Goal: Task Accomplishment & Management: Manage account settings

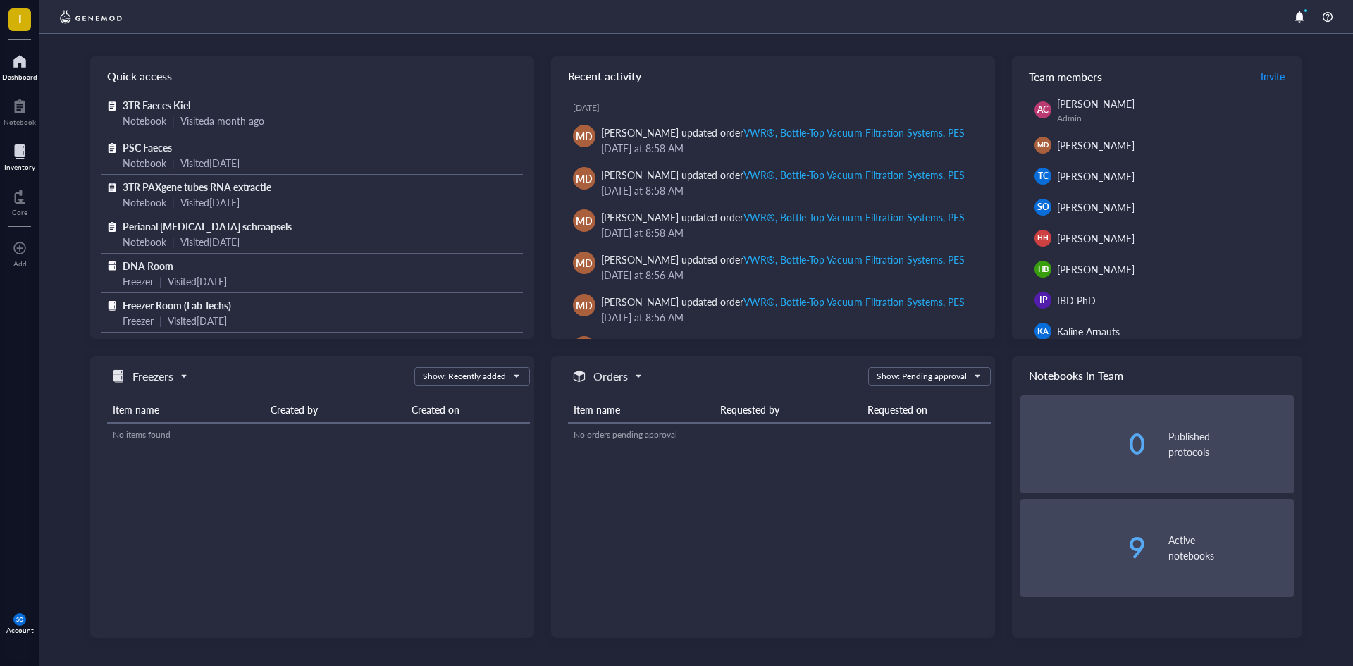
click at [26, 163] on div "Inventory" at bounding box center [19, 167] width 31 height 8
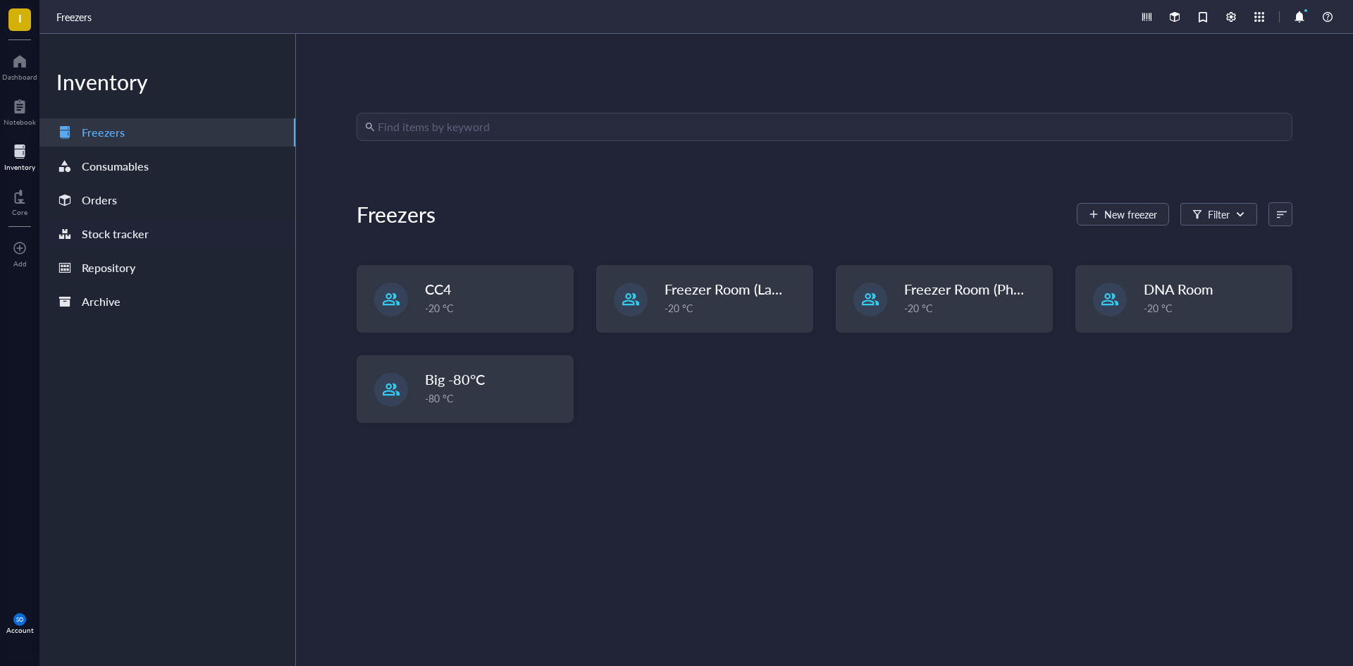
click at [118, 234] on div "Stock tracker" at bounding box center [115, 234] width 67 height 20
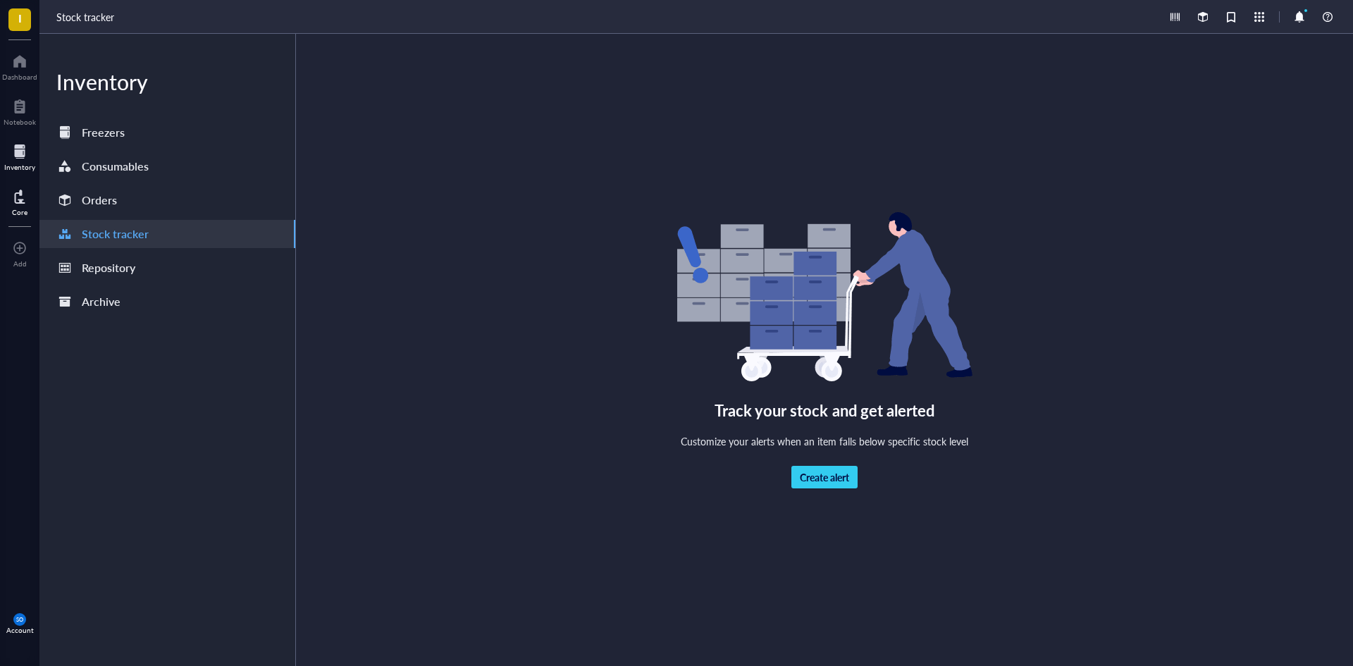
click at [25, 194] on div at bounding box center [20, 196] width 16 height 23
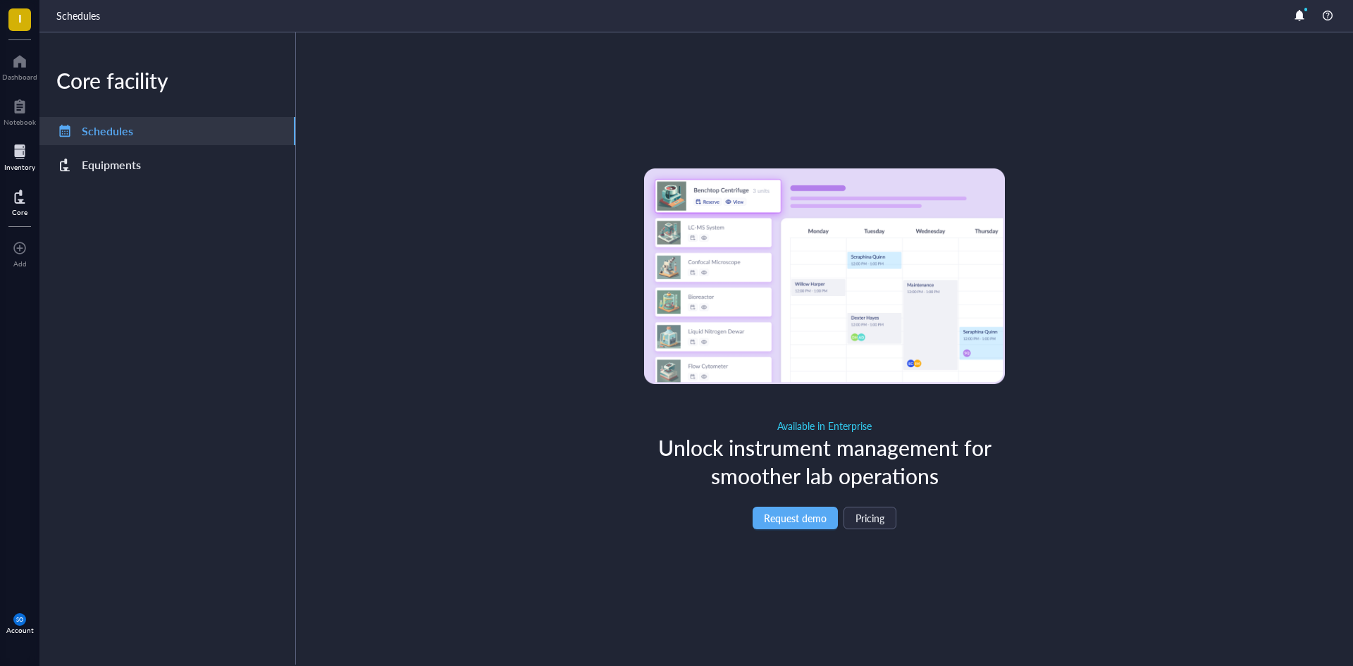
click at [20, 166] on div "Inventory" at bounding box center [19, 167] width 31 height 8
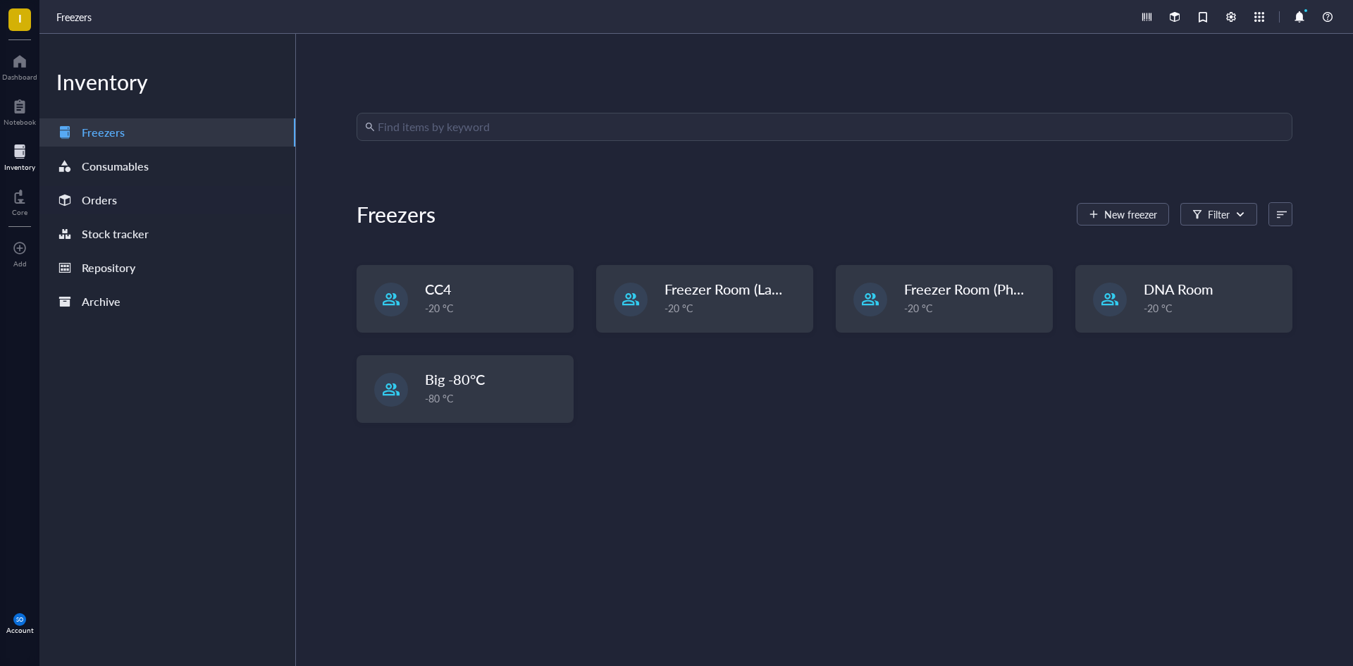
click at [102, 203] on div "Orders" at bounding box center [99, 200] width 35 height 20
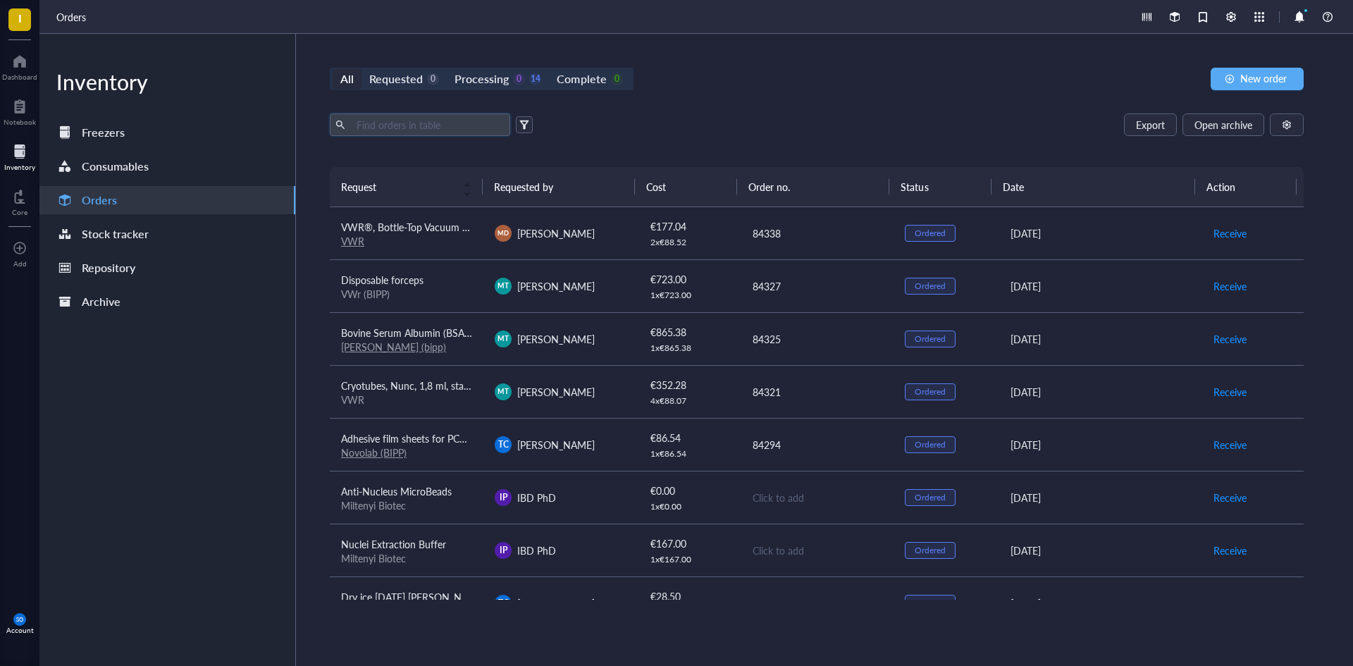
click at [422, 127] on input "text" at bounding box center [428, 124] width 154 height 21
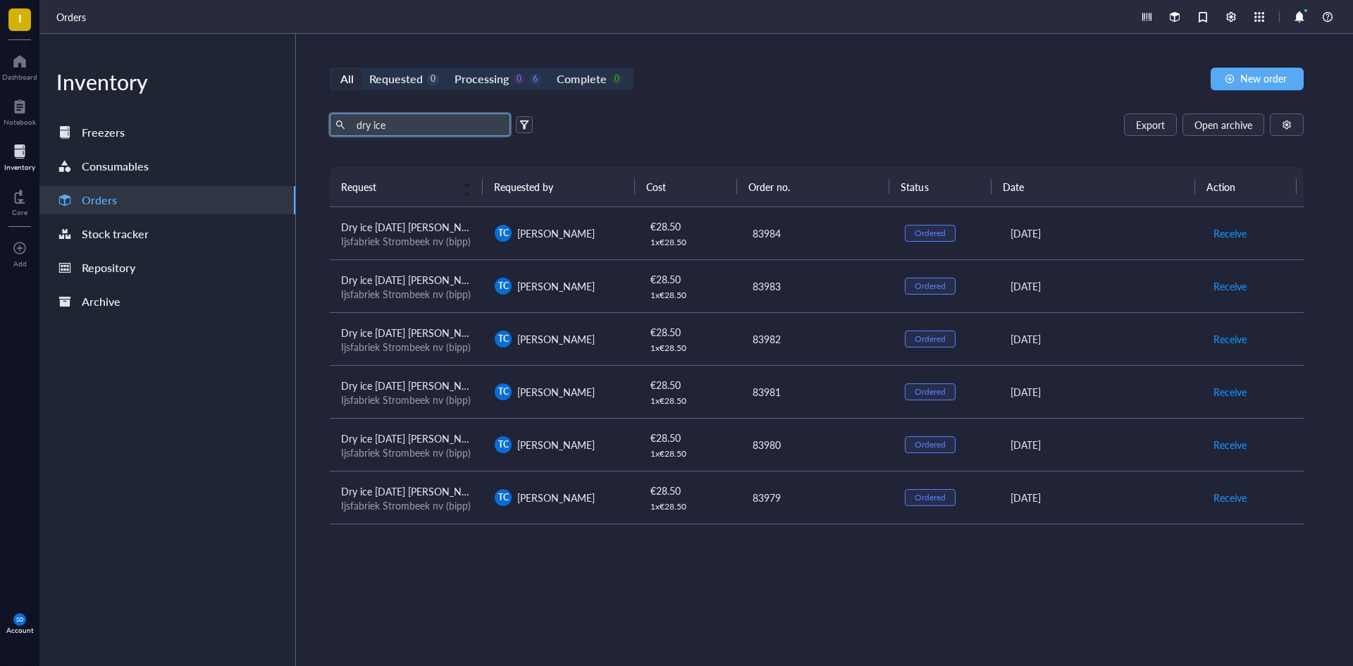
type input "dry ice"
click at [1274, 78] on span "New order" at bounding box center [1263, 78] width 47 height 11
drag, startPoint x: 403, startPoint y: 226, endPoint x: 1183, endPoint y: 240, distance: 780.1
click at [1183, 240] on td "[DATE]" at bounding box center [1098, 233] width 205 height 53
click at [782, 94] on div "All Requested 0 Processing 0 6 Complete 0 New order dry ice Export Open archive…" at bounding box center [816, 350] width 1041 height 632
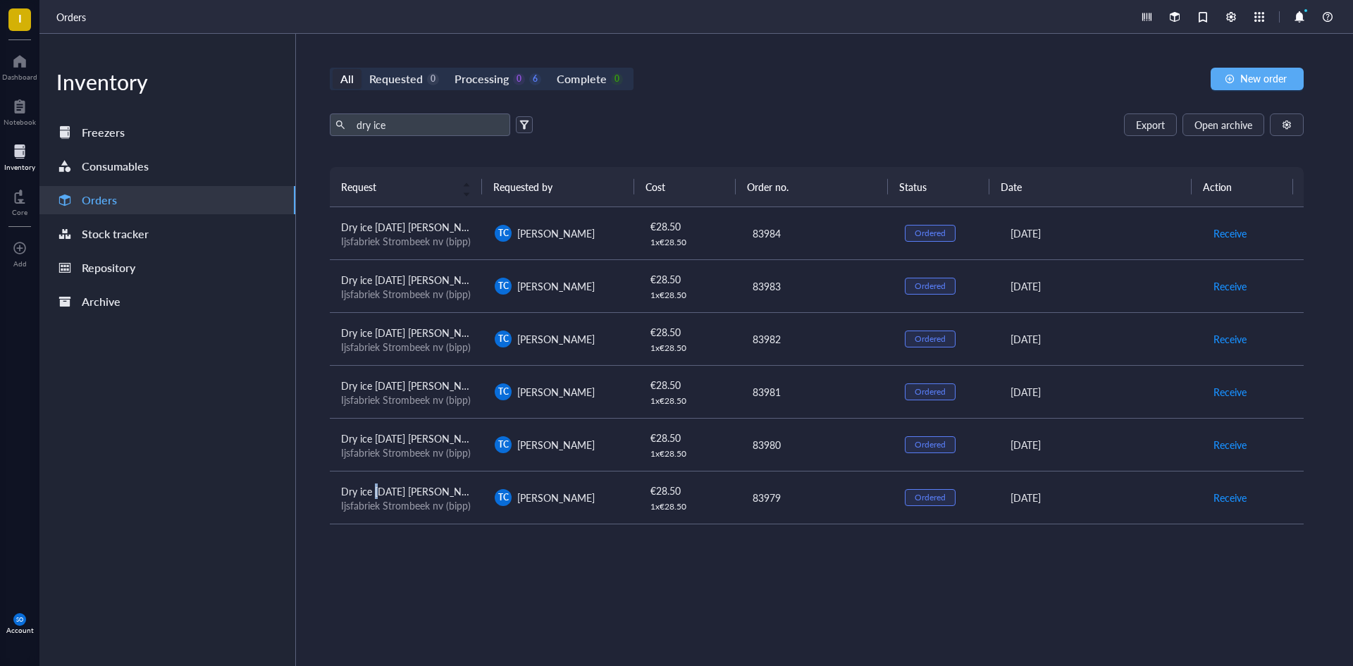
drag, startPoint x: 754, startPoint y: 233, endPoint x: 378, endPoint y: 491, distance: 456.2
click at [378, 491] on span "Dry ice [DATE] [PERSON_NAME]" at bounding box center [413, 491] width 144 height 14
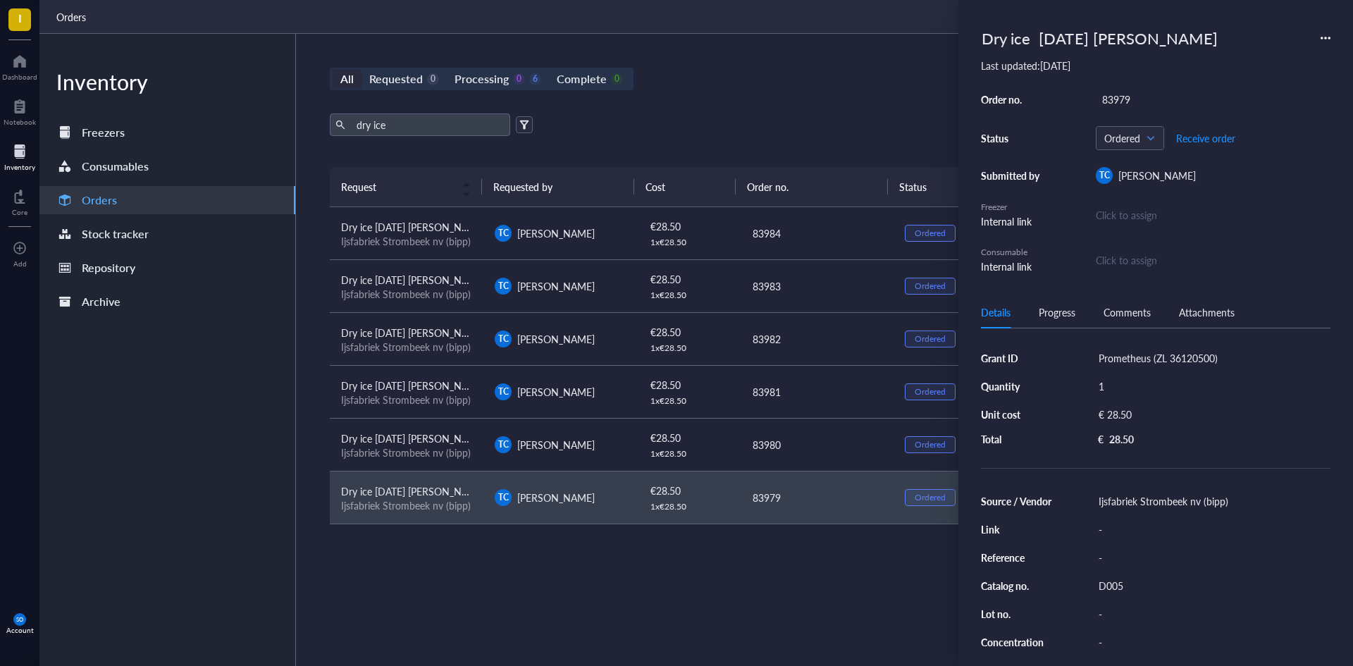
click at [1325, 39] on icon at bounding box center [1325, 38] width 3 height 3
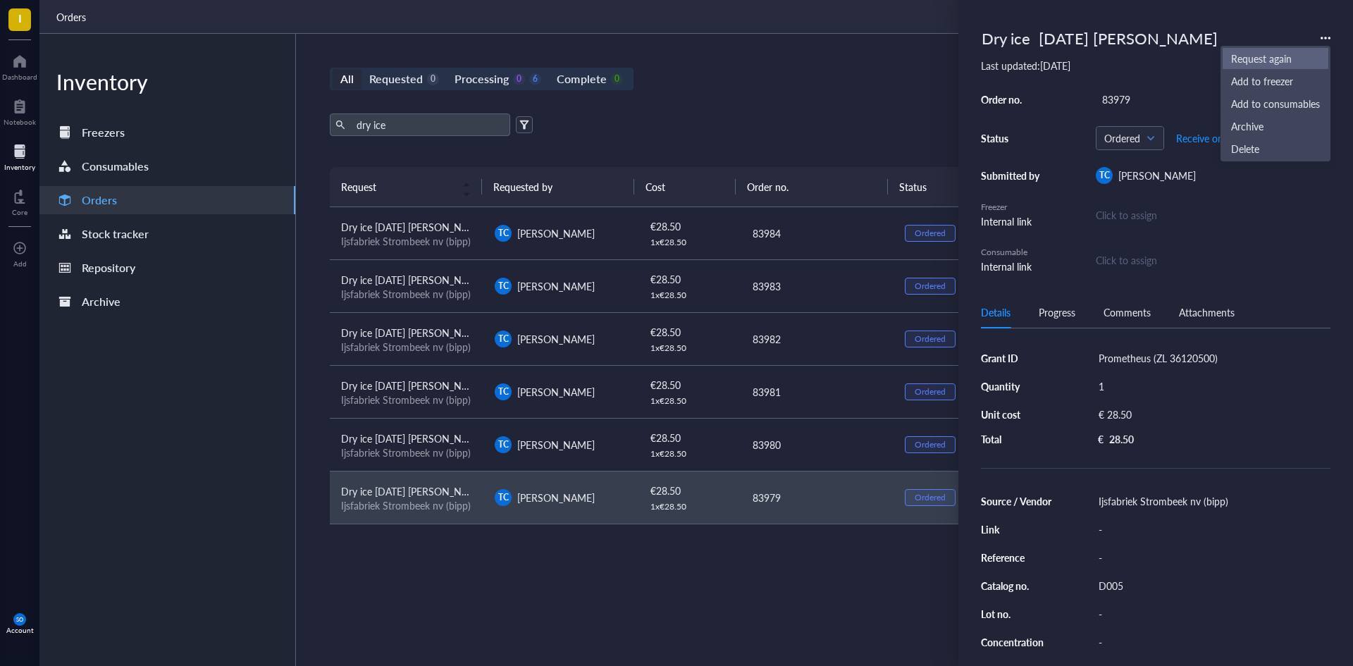
click at [1285, 61] on span "Request again" at bounding box center [1275, 59] width 89 height 16
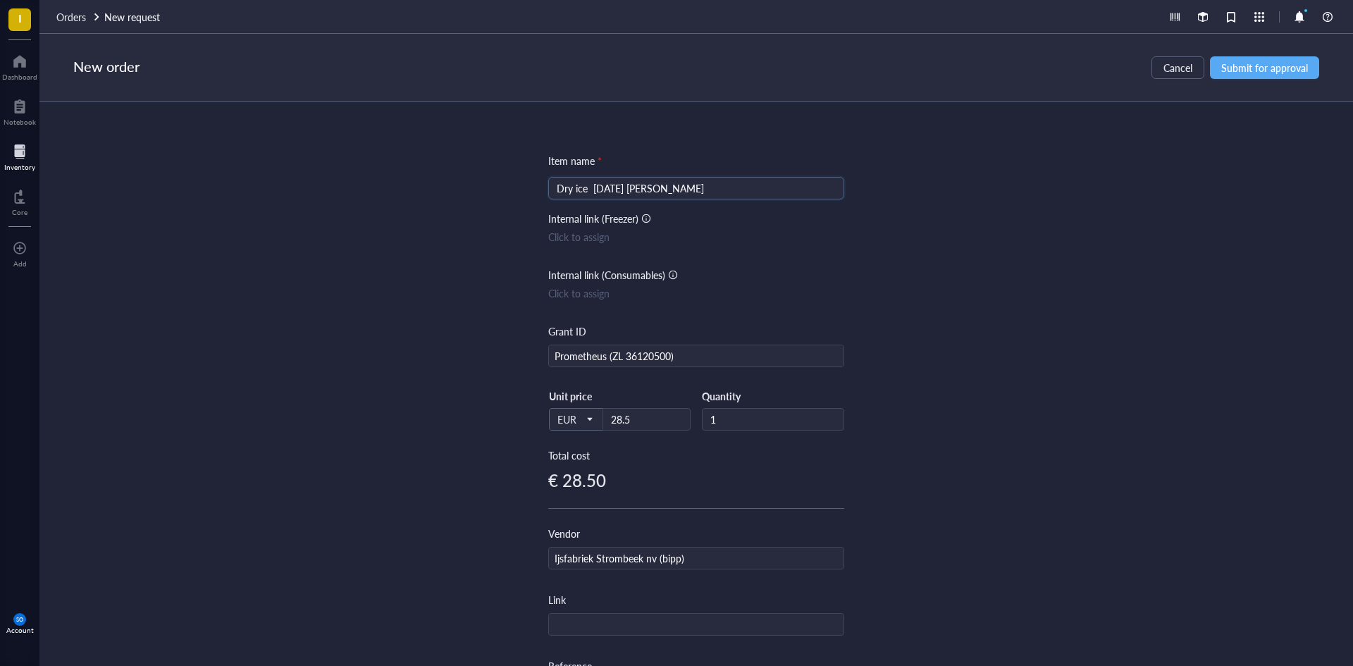
click at [601, 190] on input "Dry ice [DATE] [PERSON_NAME]" at bounding box center [696, 188] width 279 height 21
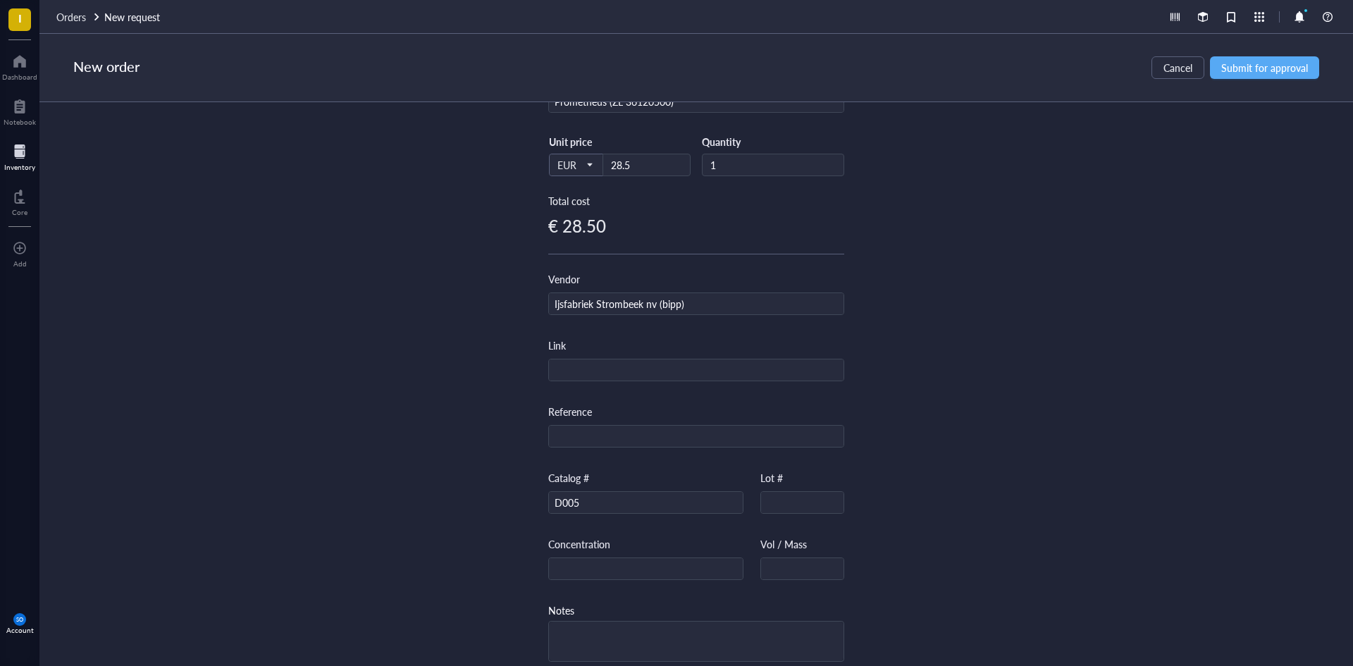
scroll to position [273, 0]
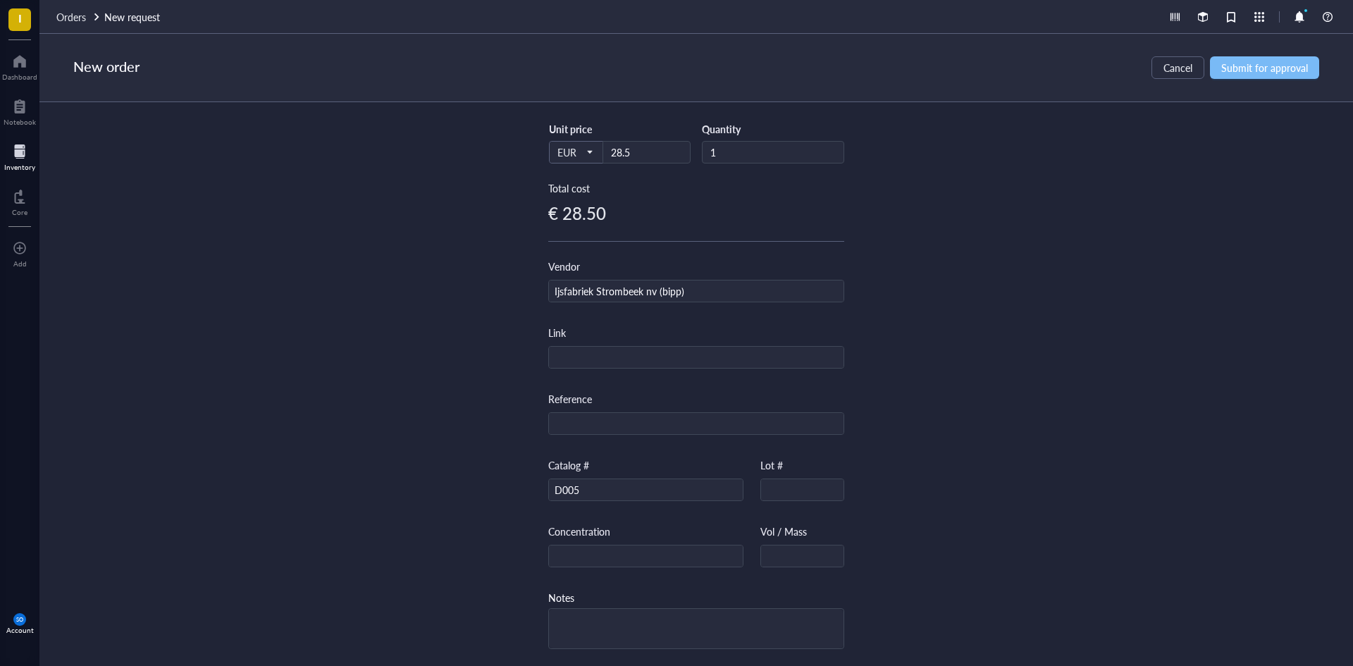
type input "Dry ice [DATE] [PERSON_NAME]"
click at [1267, 70] on span "Submit for approval" at bounding box center [1264, 67] width 87 height 11
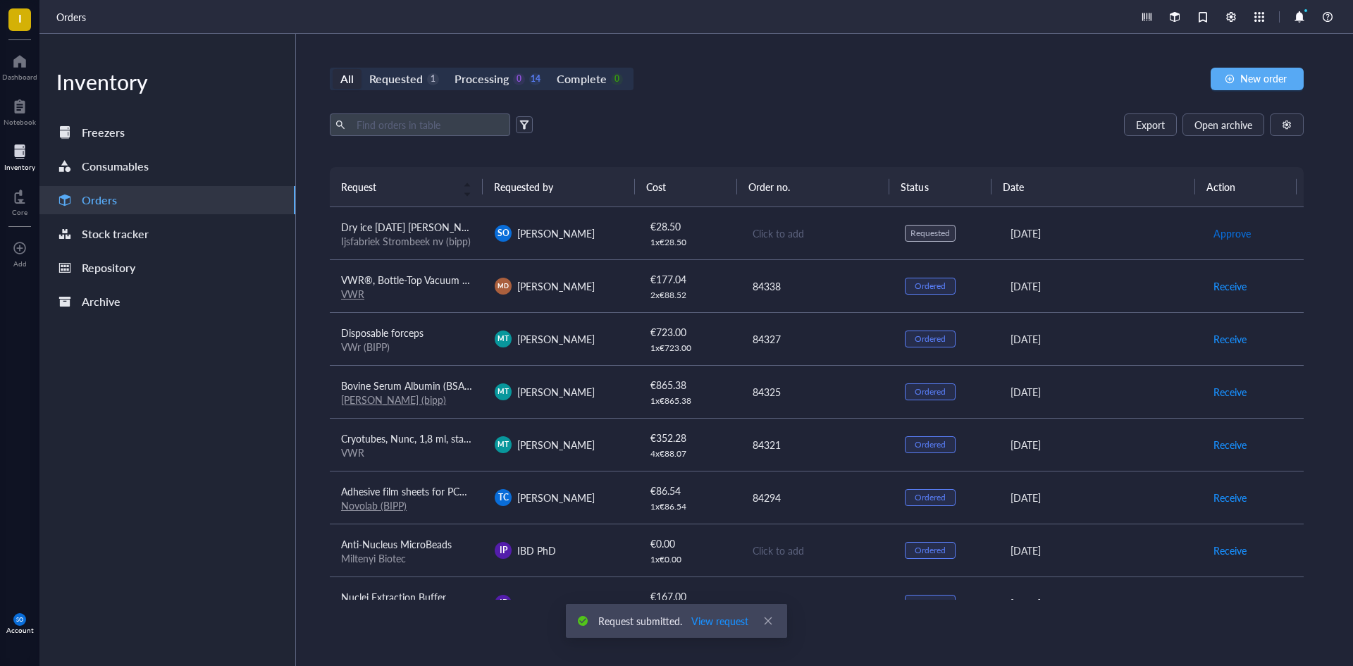
click at [1225, 226] on span "Approve" at bounding box center [1231, 233] width 37 height 16
click at [769, 232] on div "Click to add" at bounding box center [818, 233] width 130 height 16
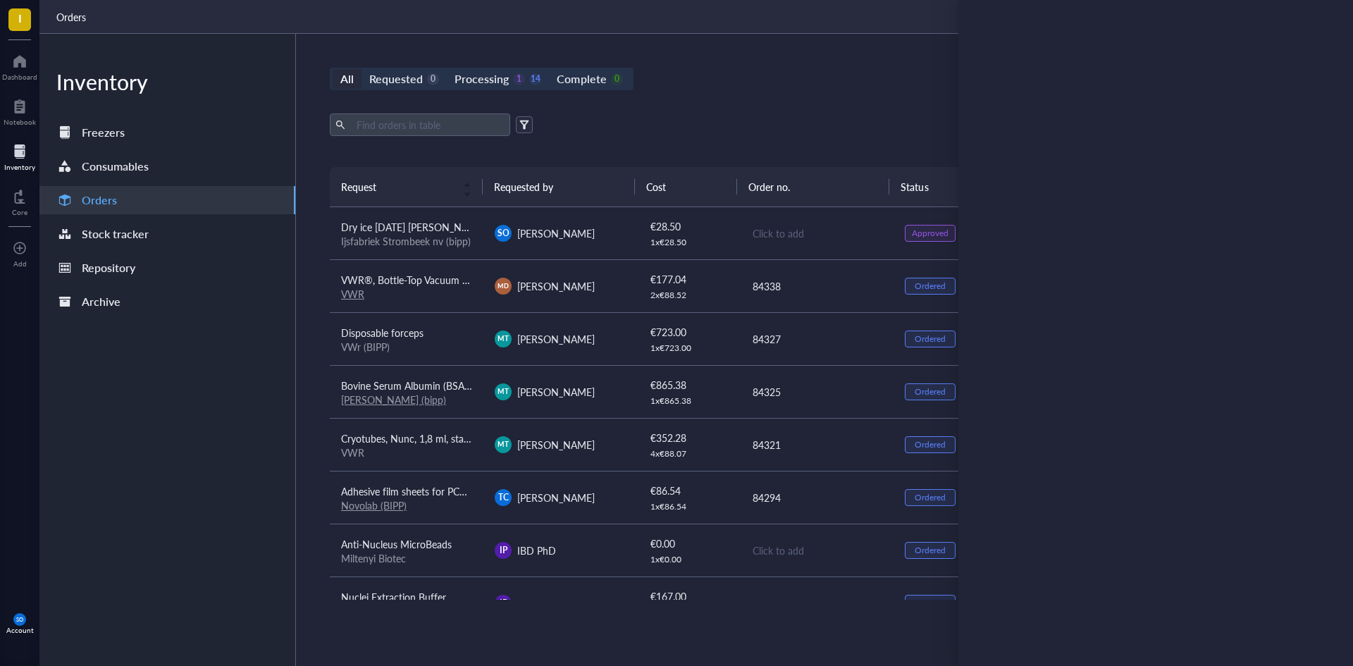
click at [775, 235] on div "Click to add" at bounding box center [818, 233] width 130 height 16
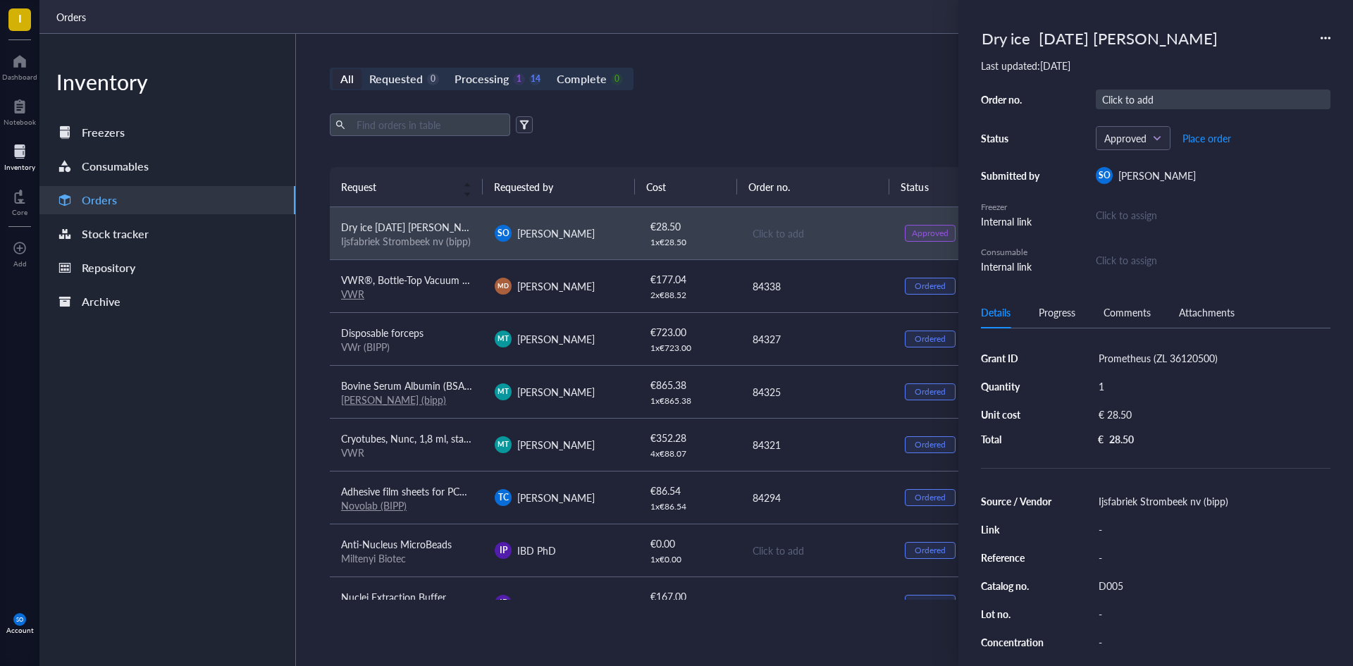
click at [1150, 104] on div "Click to add" at bounding box center [1213, 99] width 235 height 20
type input "84346"
